Goal: Transaction & Acquisition: Purchase product/service

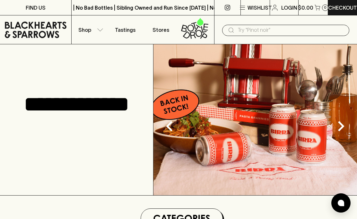
click at [340, 124] on icon "Next" at bounding box center [341, 126] width 21 height 21
click at [342, 122] on icon "Next" at bounding box center [341, 126] width 21 height 21
click at [170, 128] on icon "Previous" at bounding box center [169, 126] width 21 height 21
click at [169, 128] on icon "Previous" at bounding box center [169, 126] width 6 height 10
click at [342, 131] on icon "Next" at bounding box center [341, 126] width 21 height 21
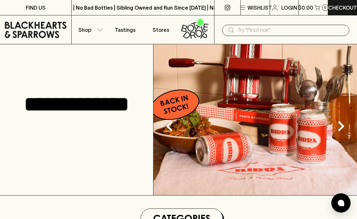
click at [342, 131] on icon "Next" at bounding box center [341, 126] width 21 height 21
click at [343, 126] on icon "Next" at bounding box center [341, 126] width 6 height 10
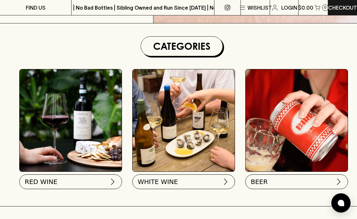
scroll to position [177, 0]
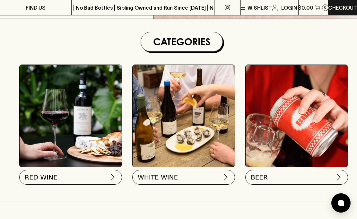
click at [316, 177] on button "BEER" at bounding box center [296, 177] width 103 height 15
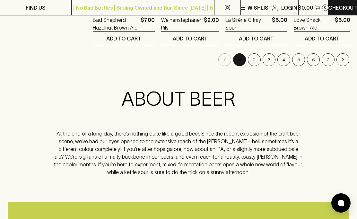
scroll to position [920, 0]
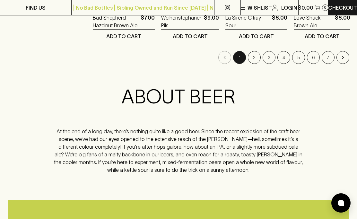
click at [343, 57] on icon "Go to next page" at bounding box center [343, 57] width 6 height 6
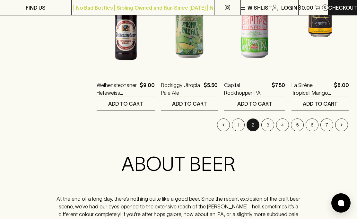
scroll to position [853, 0]
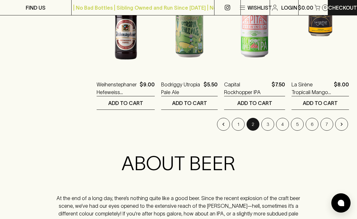
click at [340, 123] on icon "Go to next page" at bounding box center [342, 124] width 6 height 6
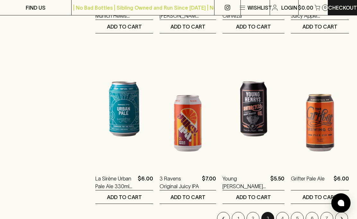
scroll to position [760, 0]
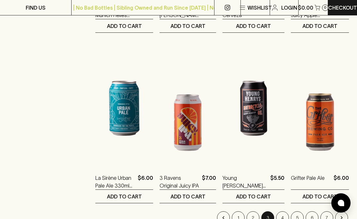
click at [343, 215] on icon "Go to next page" at bounding box center [342, 218] width 6 height 6
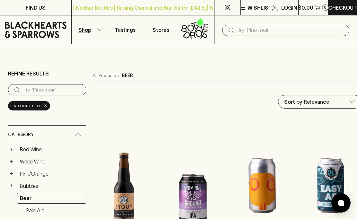
click at [245, 32] on input "text" at bounding box center [291, 30] width 107 height 10
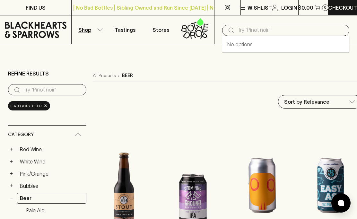
click at [266, 28] on input "text" at bounding box center [291, 30] width 107 height 10
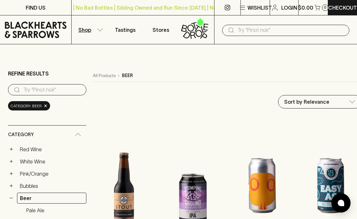
click at [245, 31] on input "text" at bounding box center [291, 30] width 107 height 10
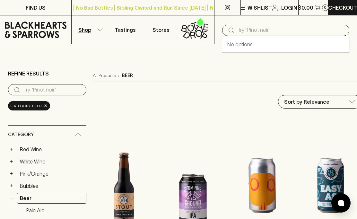
click at [283, 28] on input "text" at bounding box center [291, 30] width 107 height 10
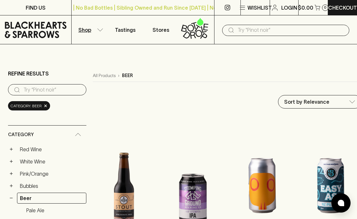
click at [276, 33] on input "text" at bounding box center [291, 30] width 107 height 10
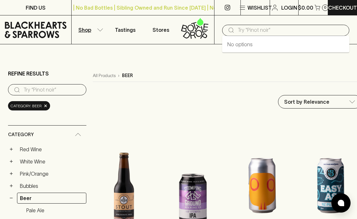
click at [305, 43] on div "No options" at bounding box center [285, 44] width 127 height 17
click at [280, 32] on input "text" at bounding box center [291, 30] width 107 height 10
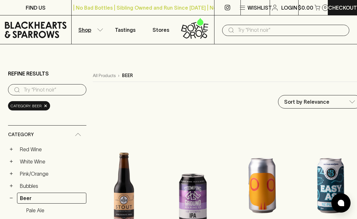
click at [254, 29] on input "text" at bounding box center [291, 30] width 107 height 10
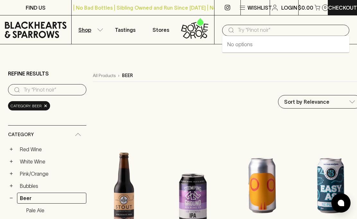
click at [289, 29] on input "text" at bounding box center [291, 30] width 107 height 10
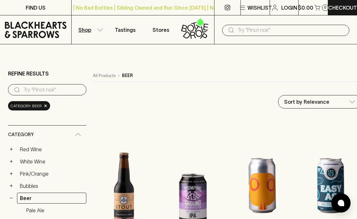
click at [268, 31] on input "text" at bounding box center [291, 30] width 107 height 10
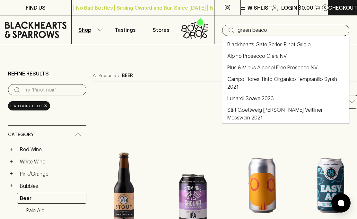
type input "green beacon"
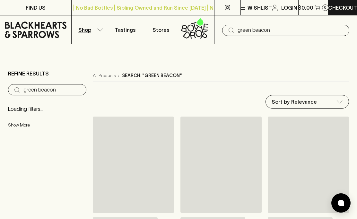
type input "green beacon"
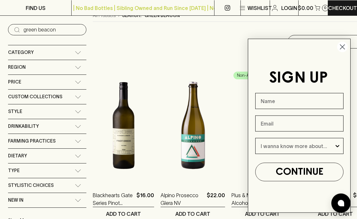
scroll to position [55, 0]
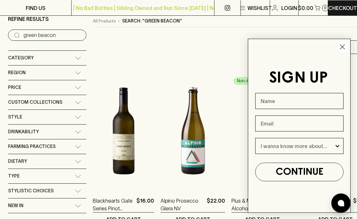
click at [346, 46] on circle "Close dialog" at bounding box center [342, 46] width 11 height 11
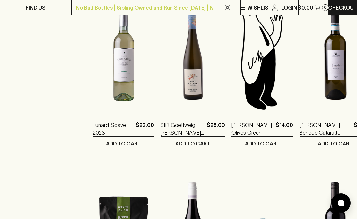
scroll to position [301, 0]
